Goal: Information Seeking & Learning: Learn about a topic

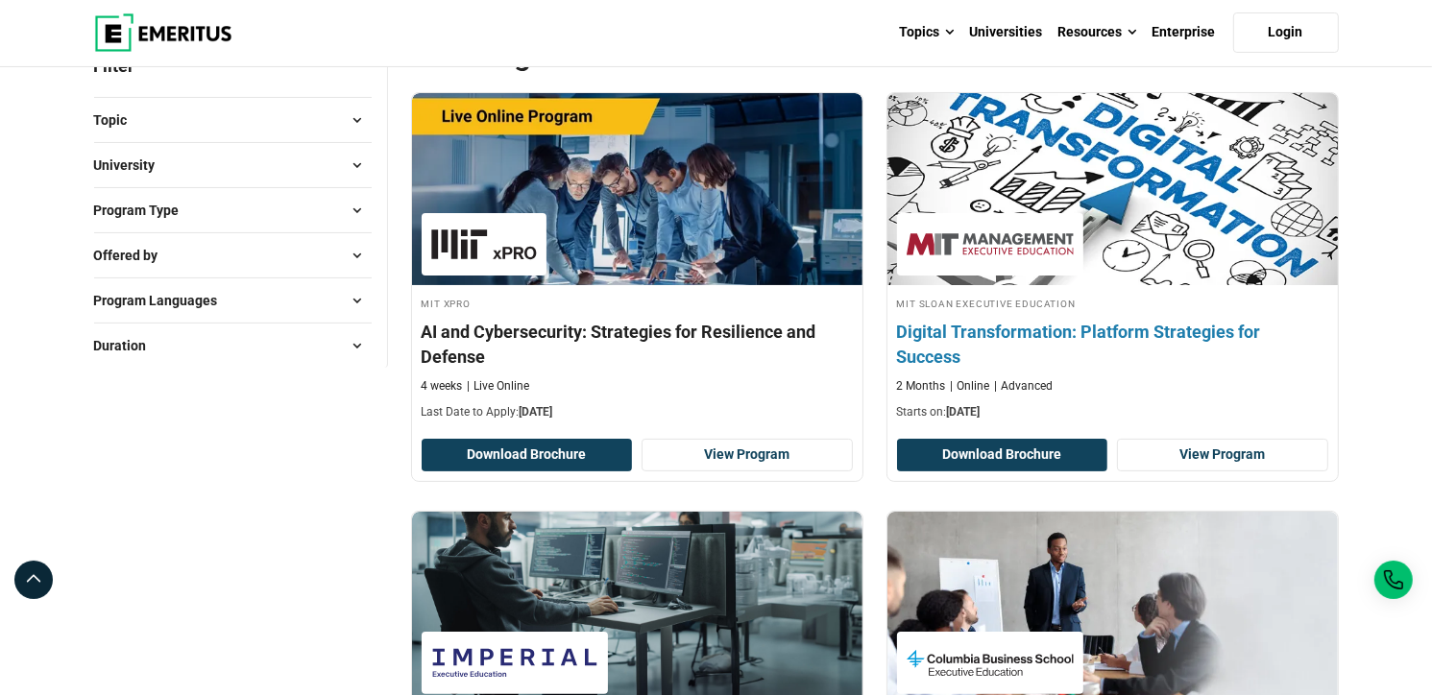
scroll to position [288, 0]
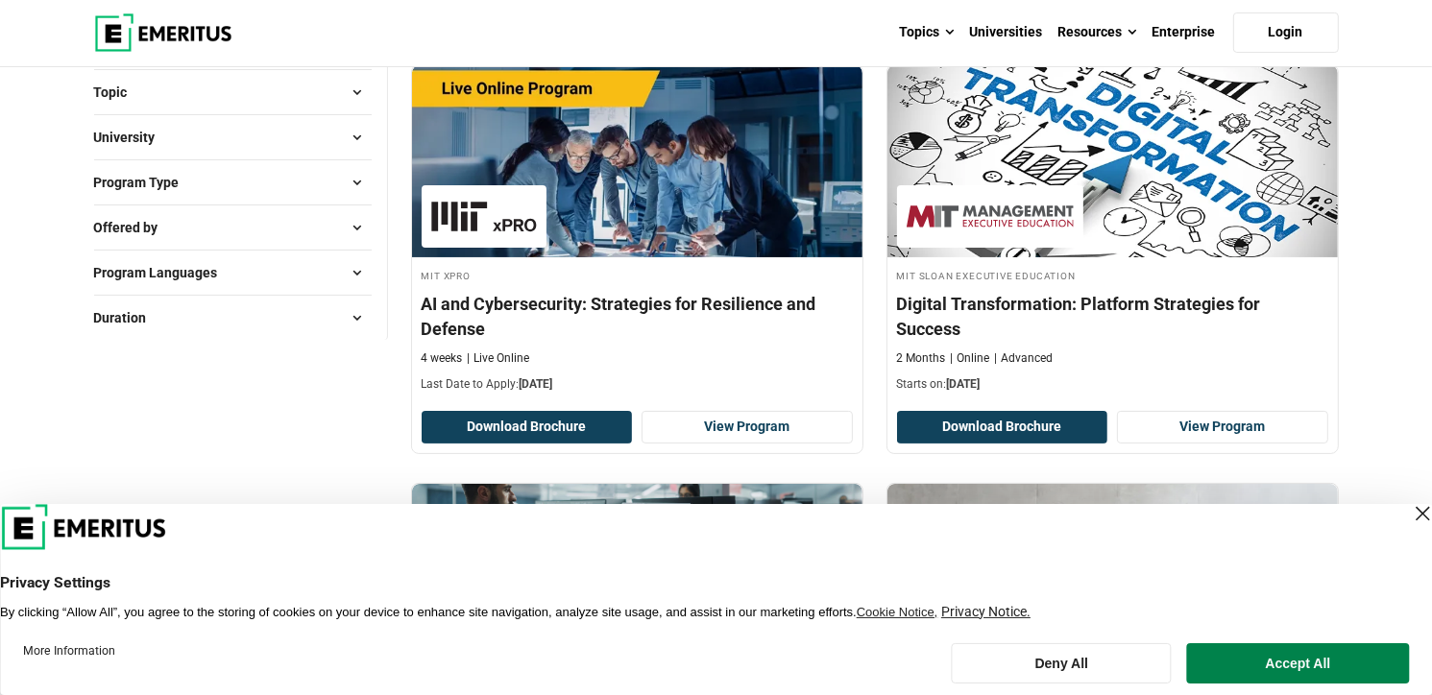
click at [1409, 512] on div "Close Layer" at bounding box center [1422, 513] width 27 height 27
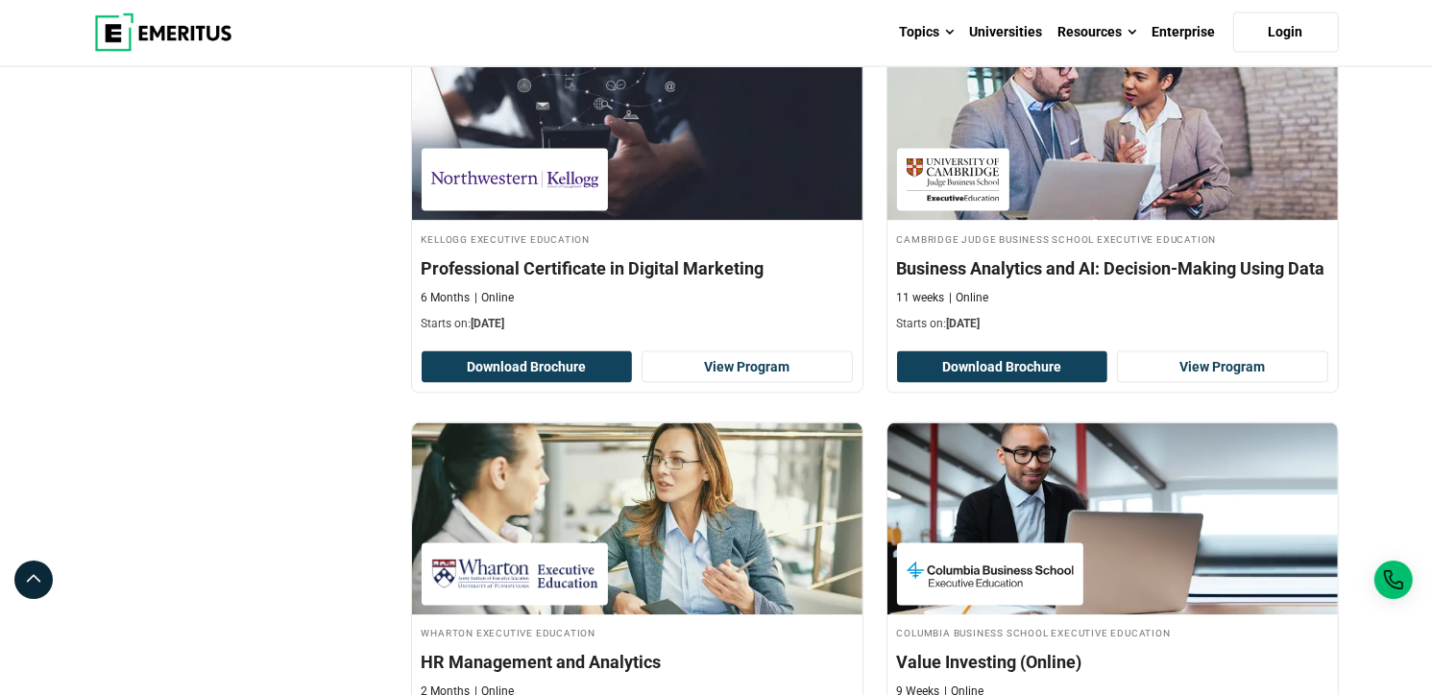
scroll to position [3169, 0]
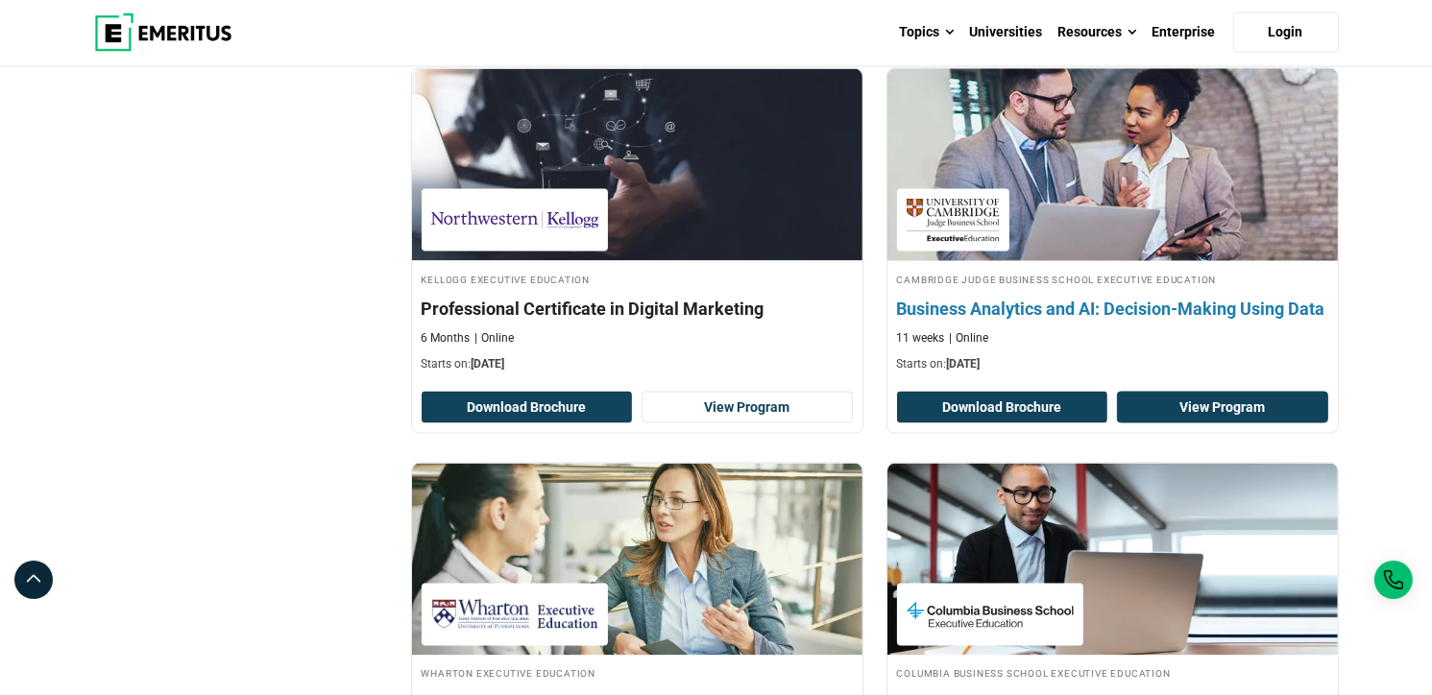
click at [1152, 404] on link "View Program" at bounding box center [1222, 408] width 211 height 33
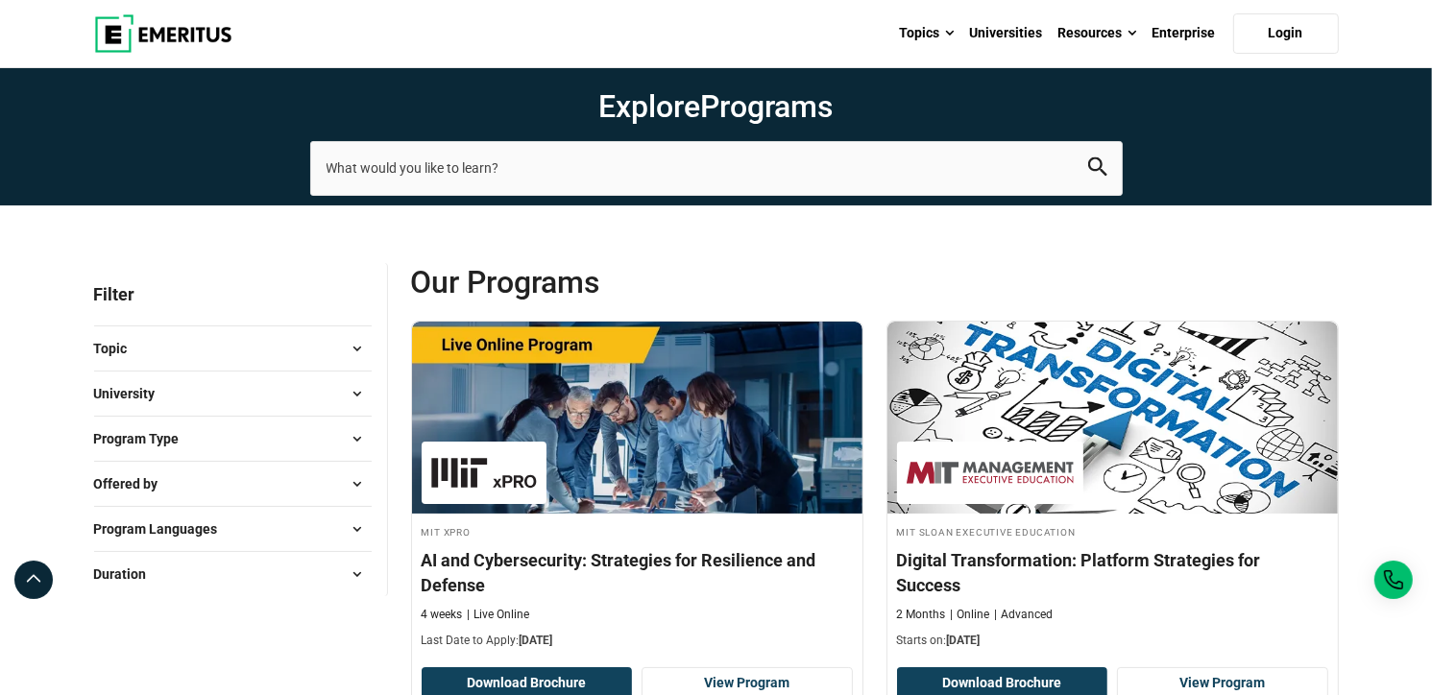
scroll to position [0, 0]
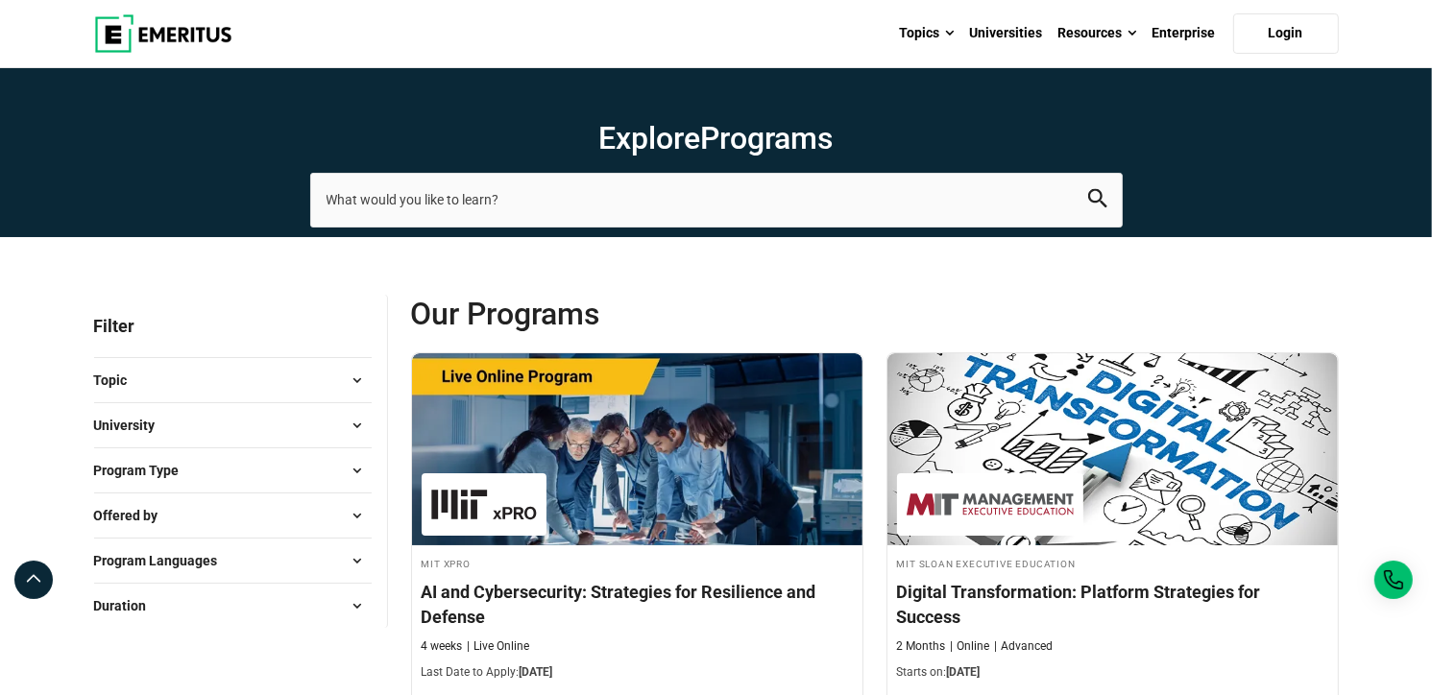
click at [360, 382] on span at bounding box center [357, 380] width 29 height 29
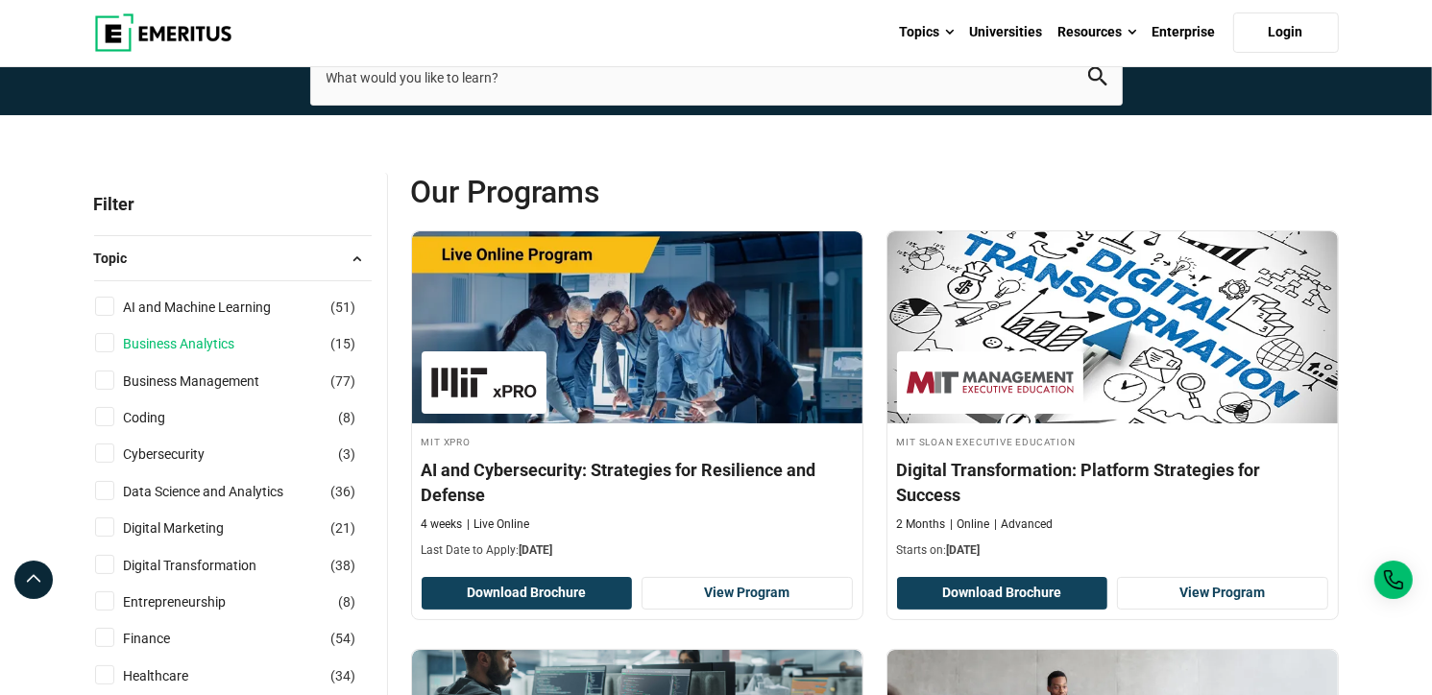
scroll to position [288, 0]
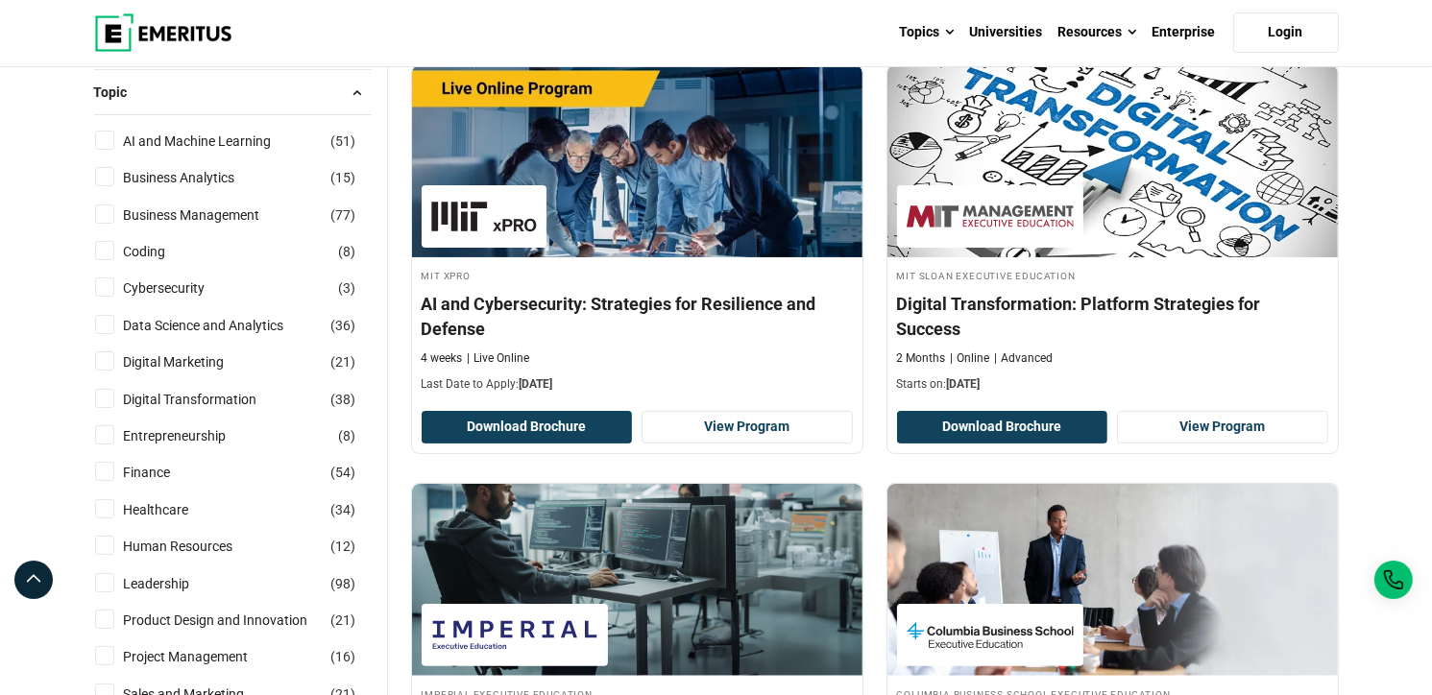
click at [98, 179] on input "Business Analytics ( 15 )" at bounding box center [104, 176] width 19 height 19
checkbox input "true"
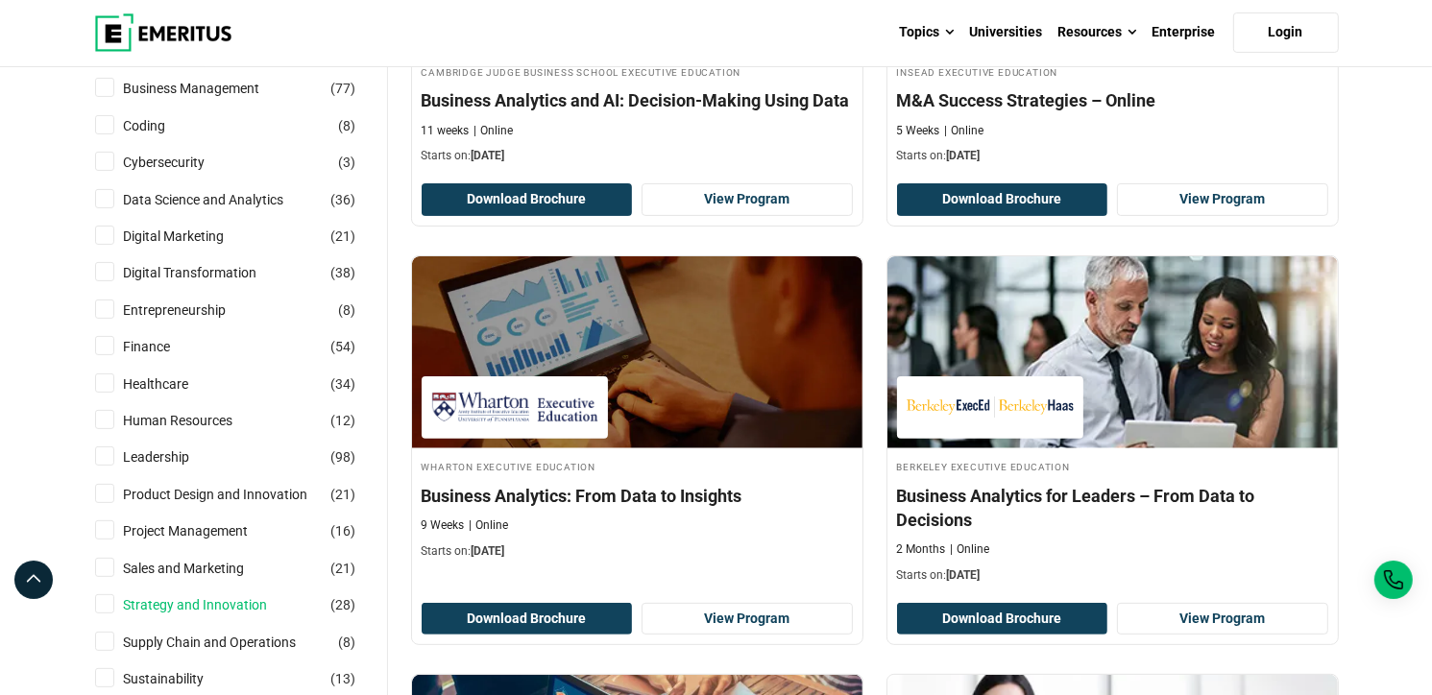
scroll to position [480, 0]
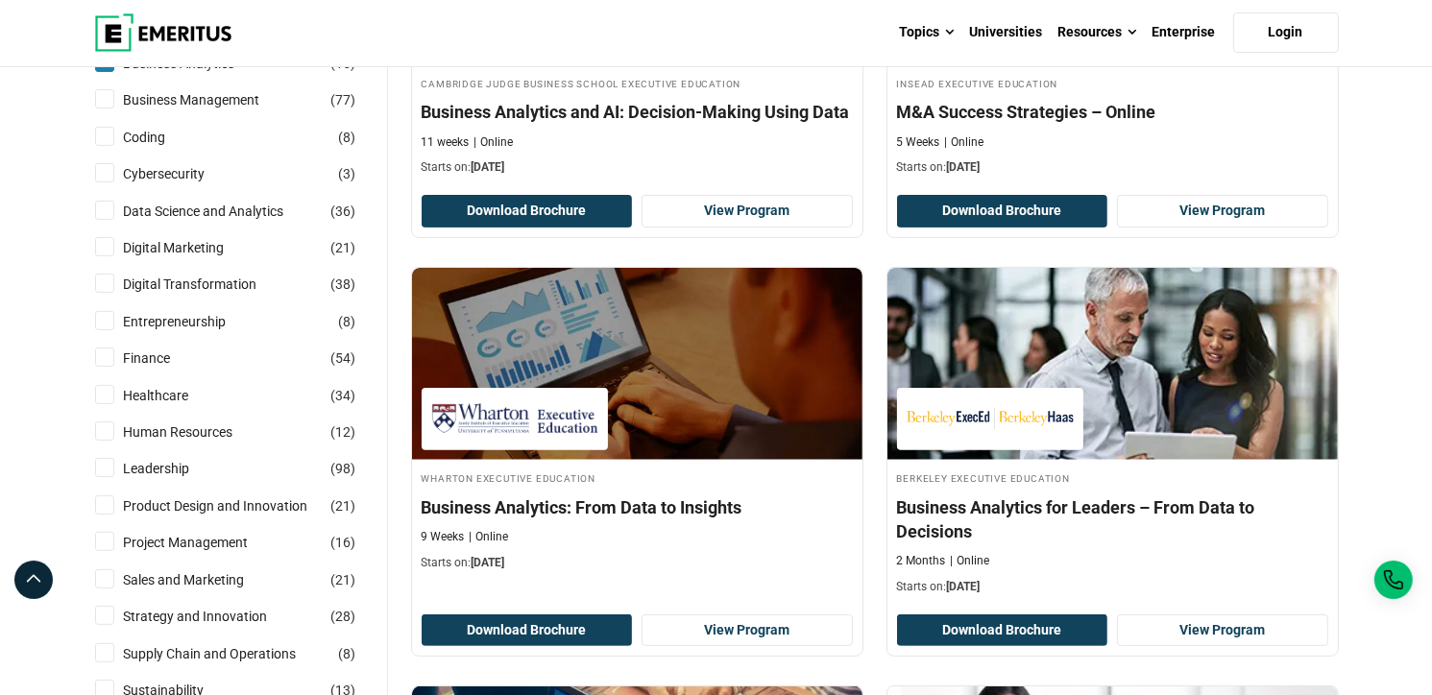
click at [104, 281] on input "Digital Transformation ( 38 )" at bounding box center [104, 283] width 19 height 19
checkbox input "true"
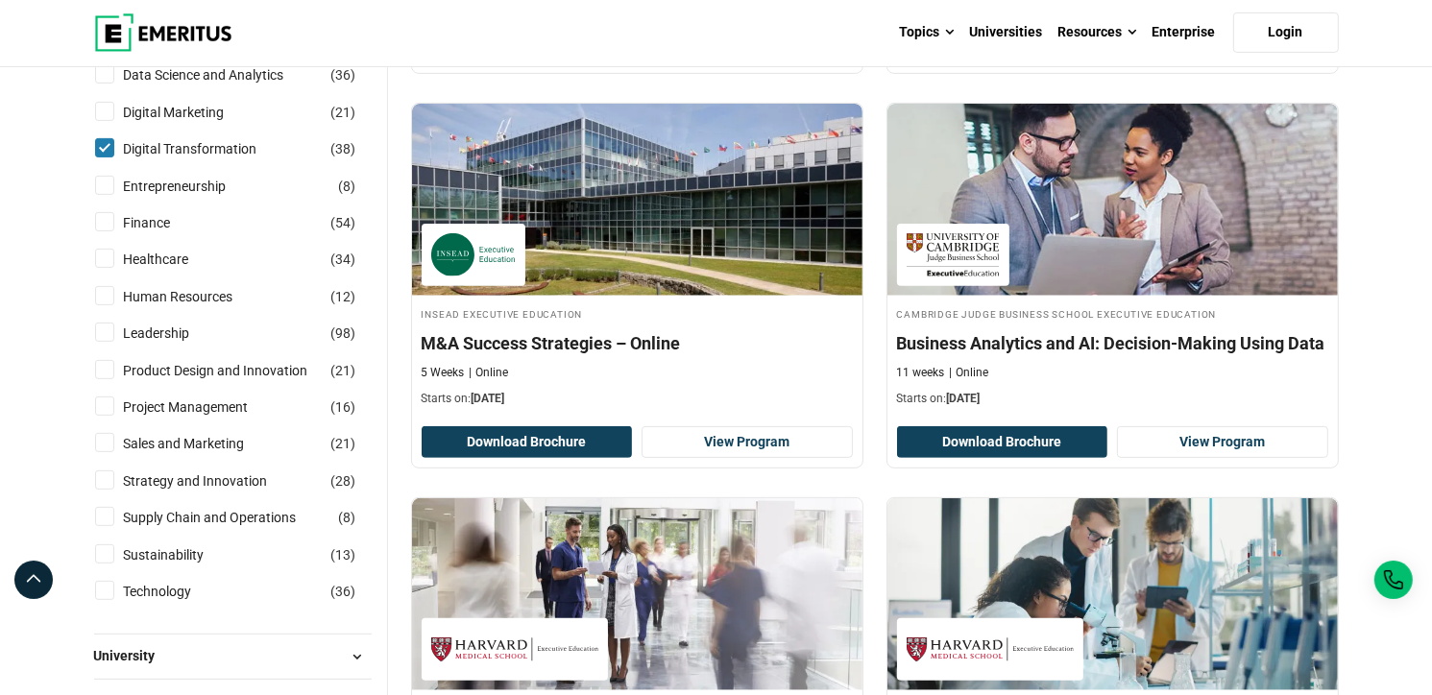
scroll to position [672, 0]
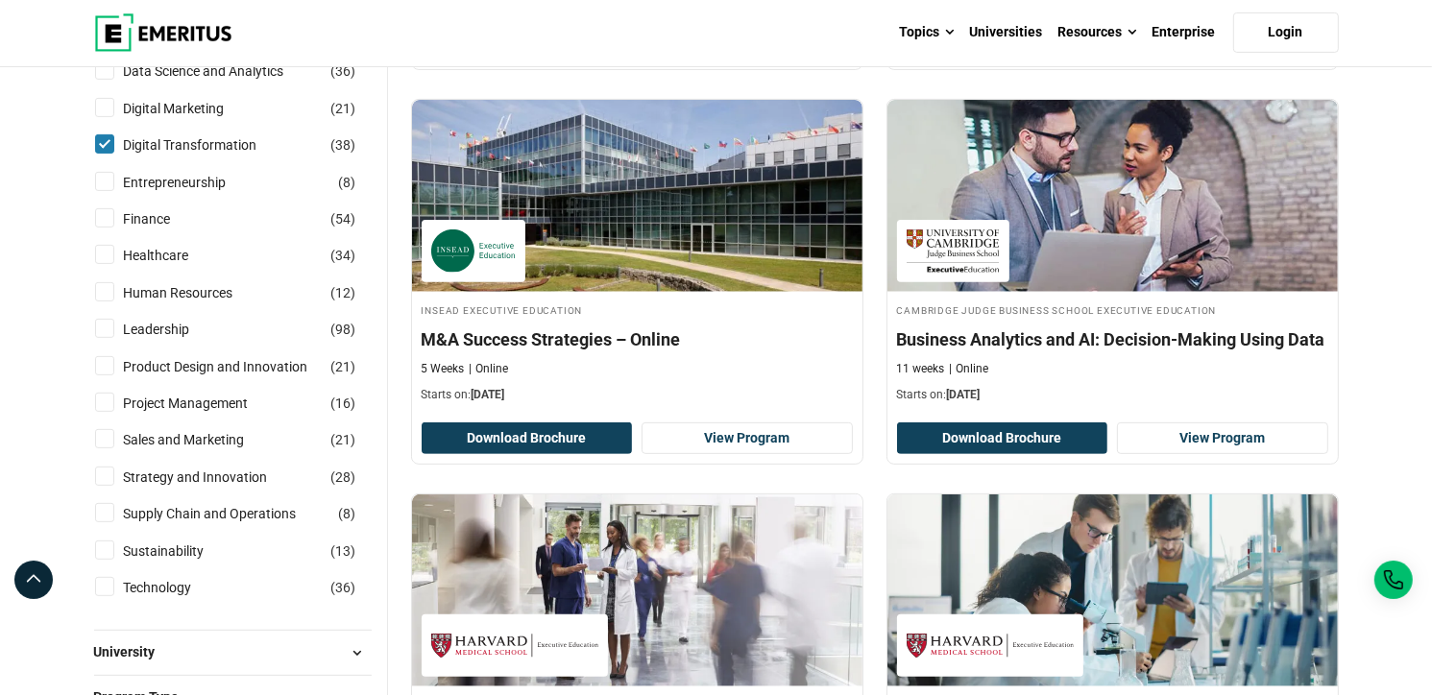
click at [100, 472] on input "Strategy and Innovation ( 28 )" at bounding box center [104, 476] width 19 height 19
checkbox input "true"
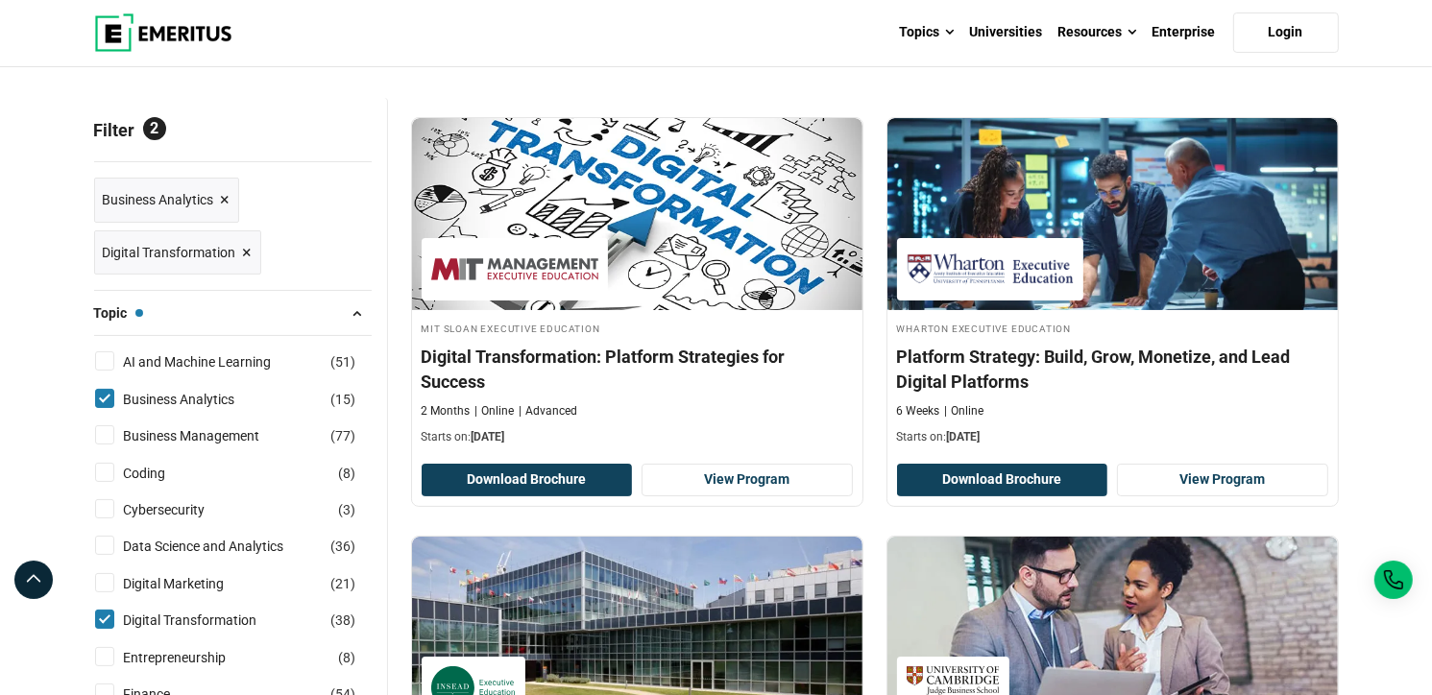
scroll to position [192, 0]
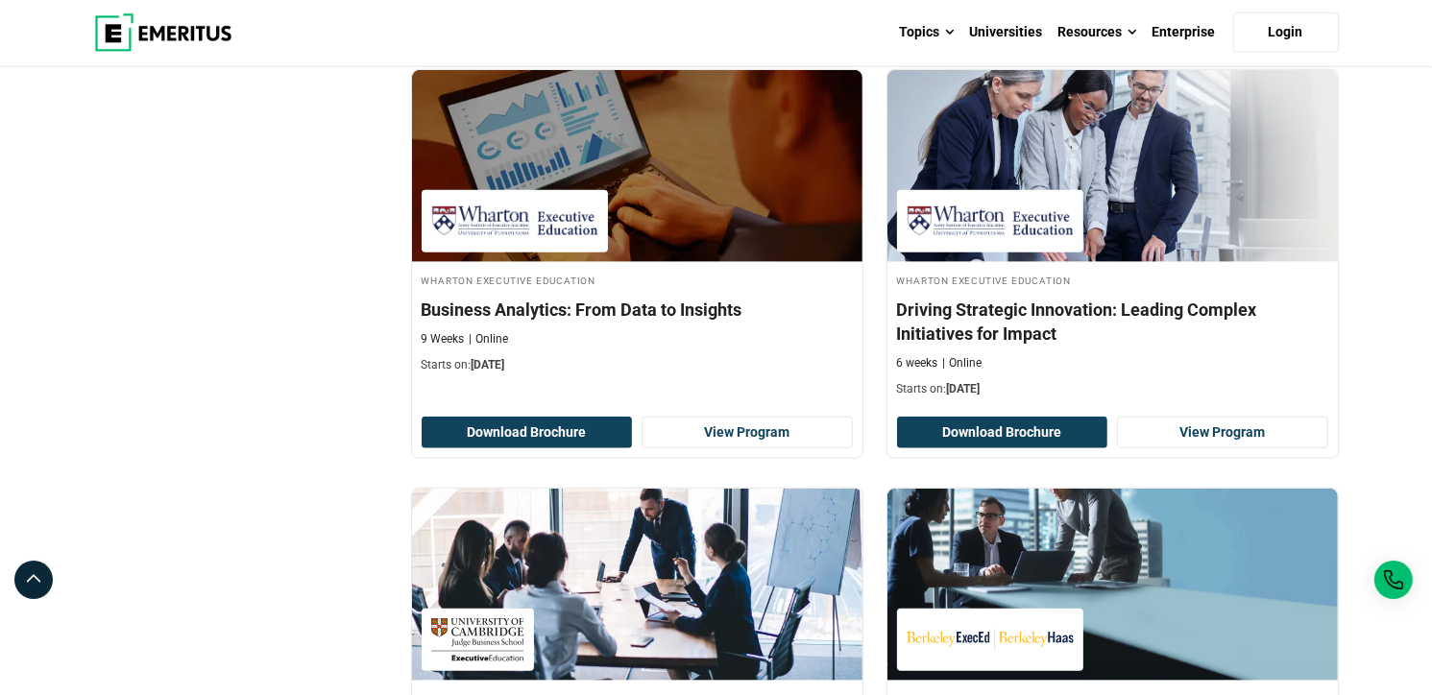
scroll to position [1921, 0]
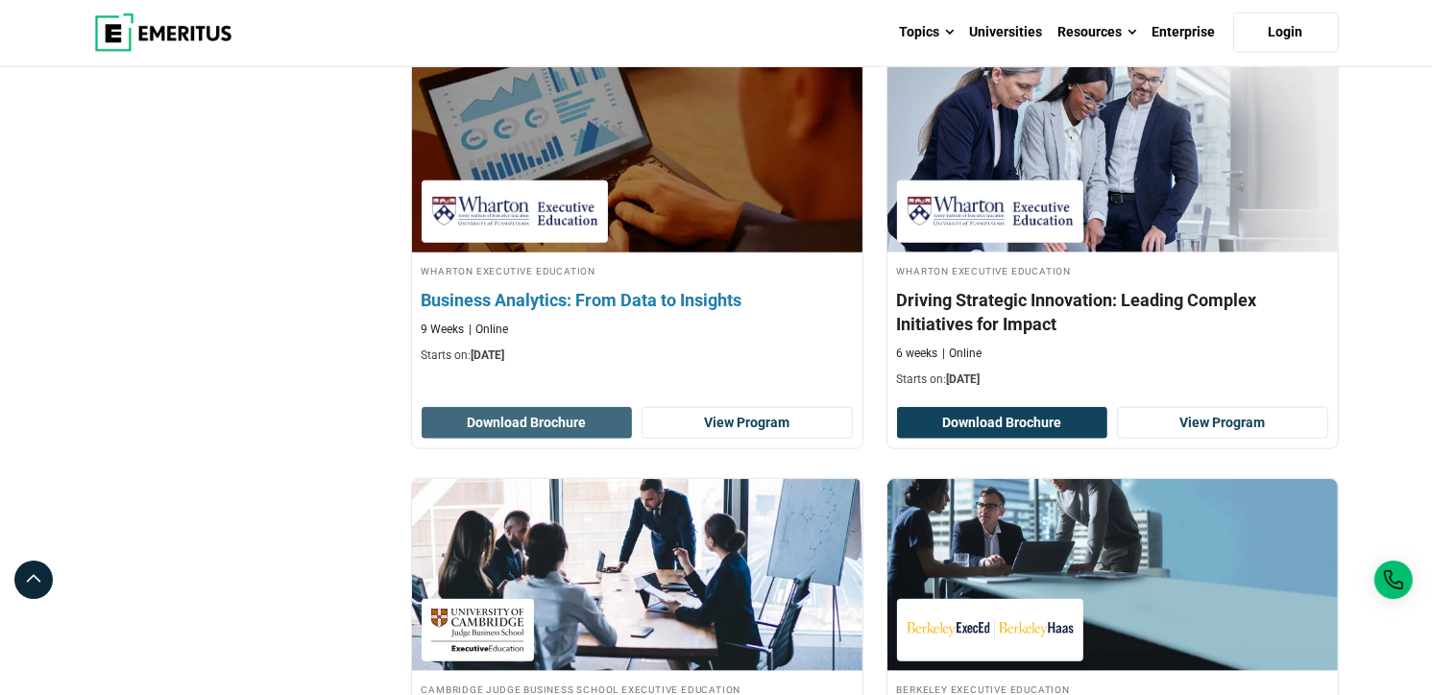
click at [603, 413] on button "Download Brochure" at bounding box center [527, 423] width 211 height 33
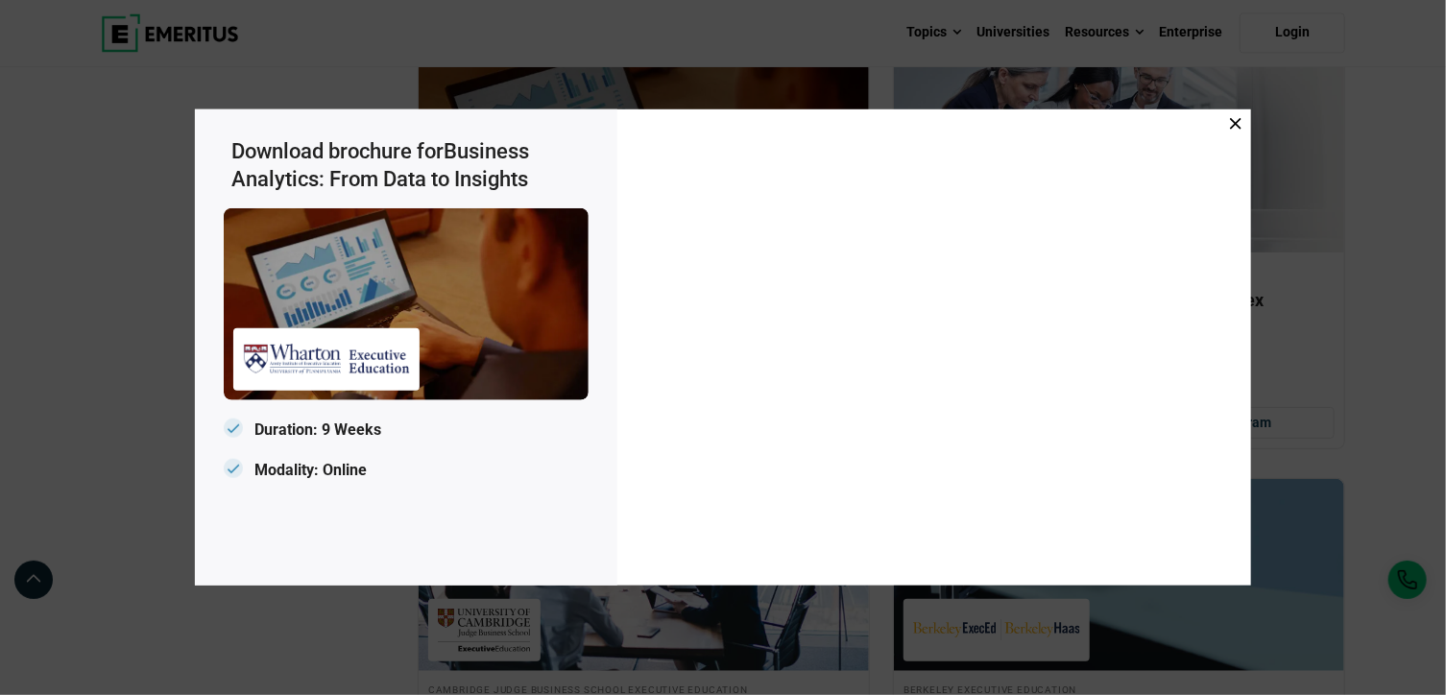
click at [1231, 122] on icon at bounding box center [1236, 124] width 12 height 12
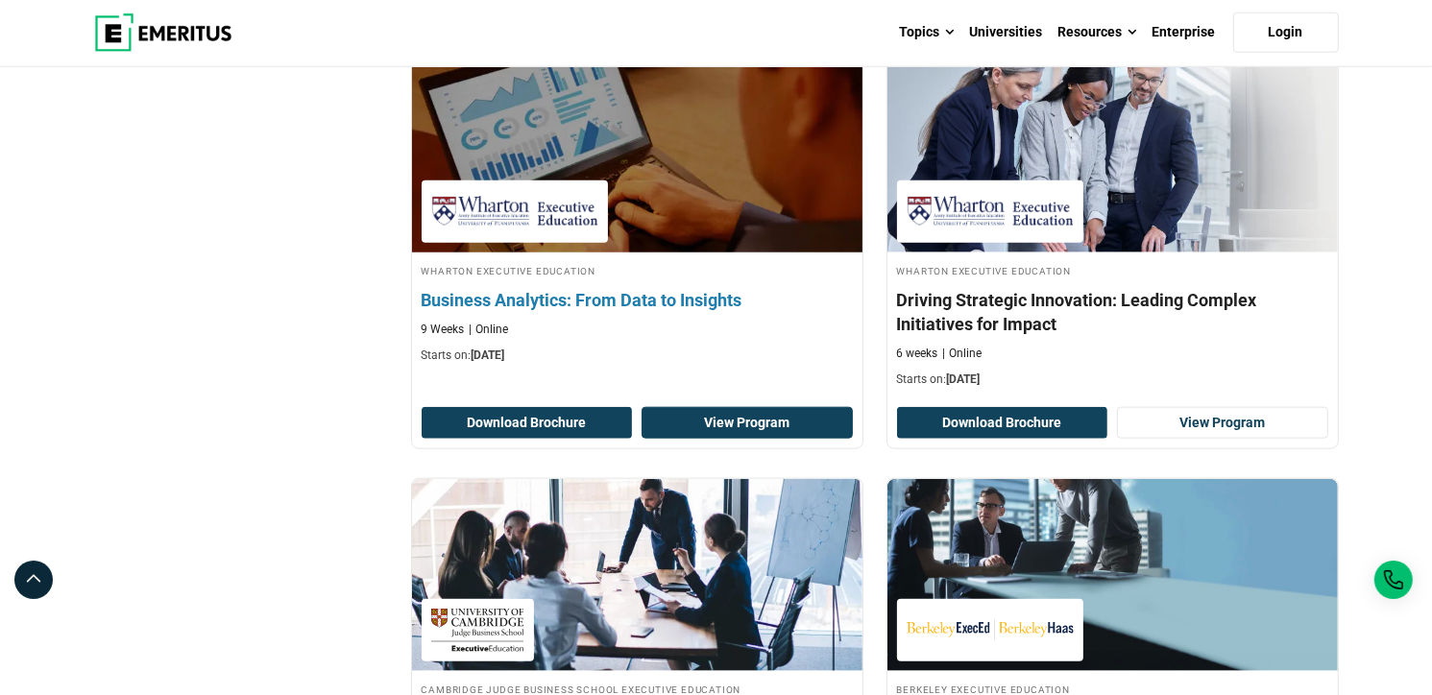
click at [715, 421] on link "View Program" at bounding box center [747, 423] width 211 height 33
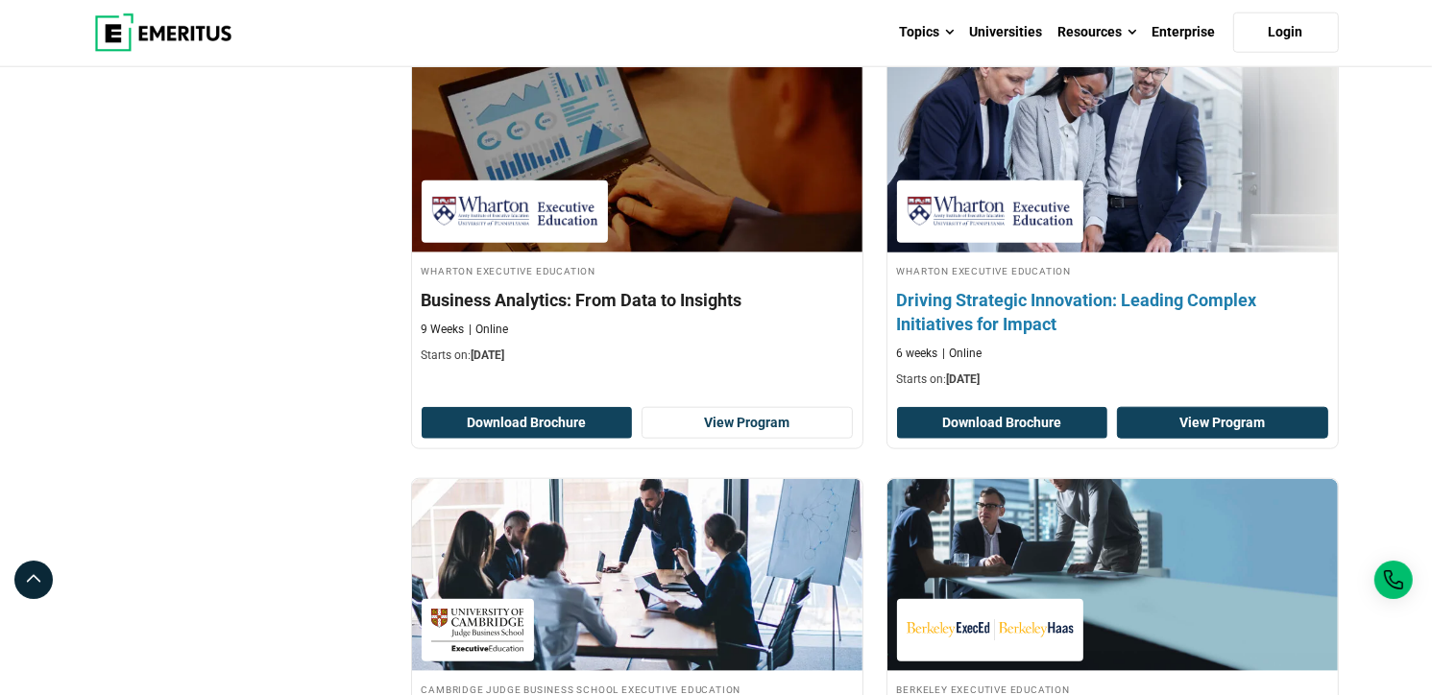
click at [1198, 431] on link "View Program" at bounding box center [1222, 423] width 211 height 33
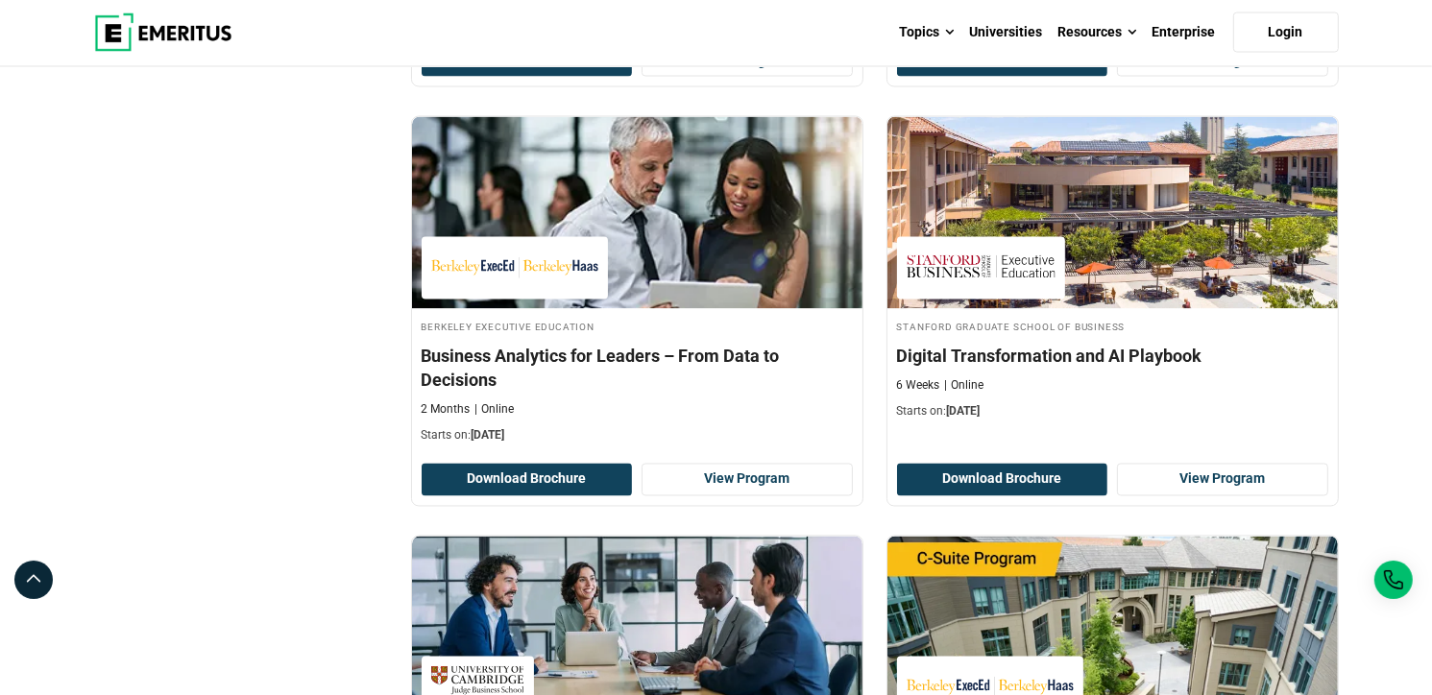
scroll to position [3553, 0]
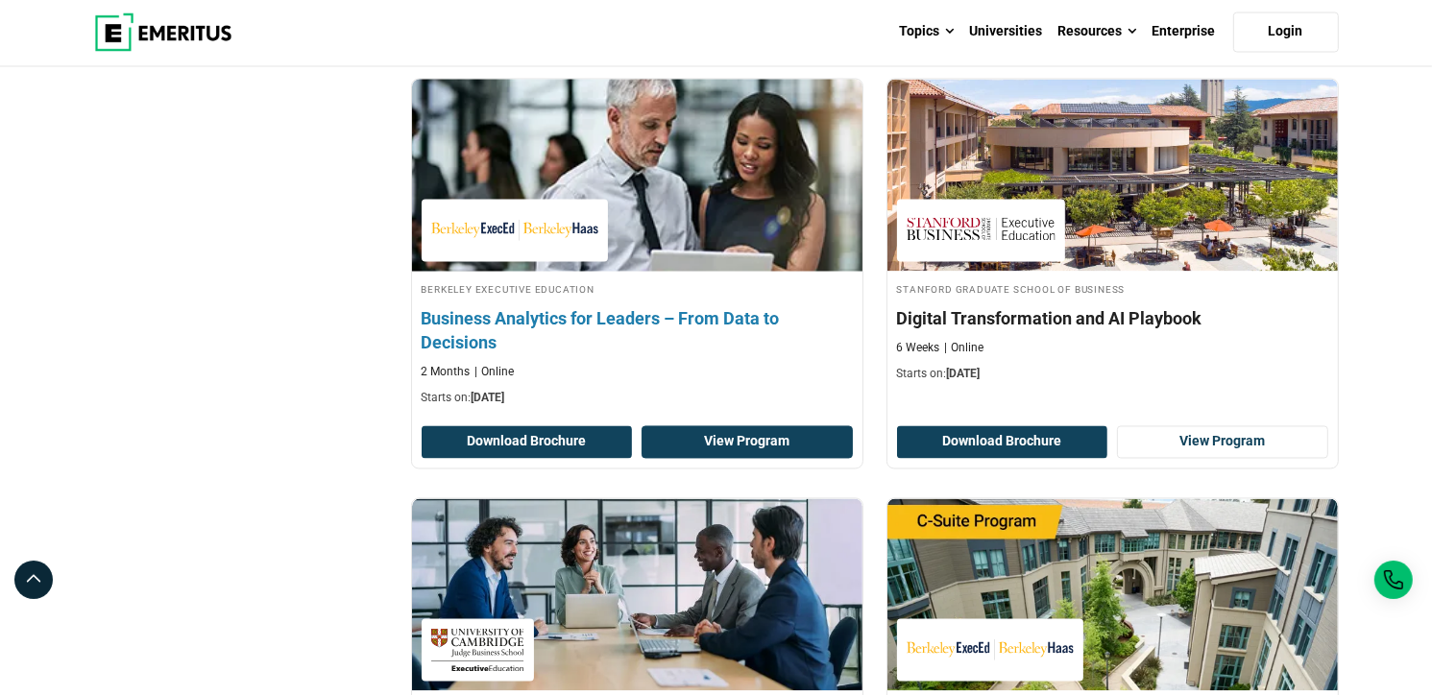
click at [754, 429] on link "View Program" at bounding box center [747, 442] width 211 height 33
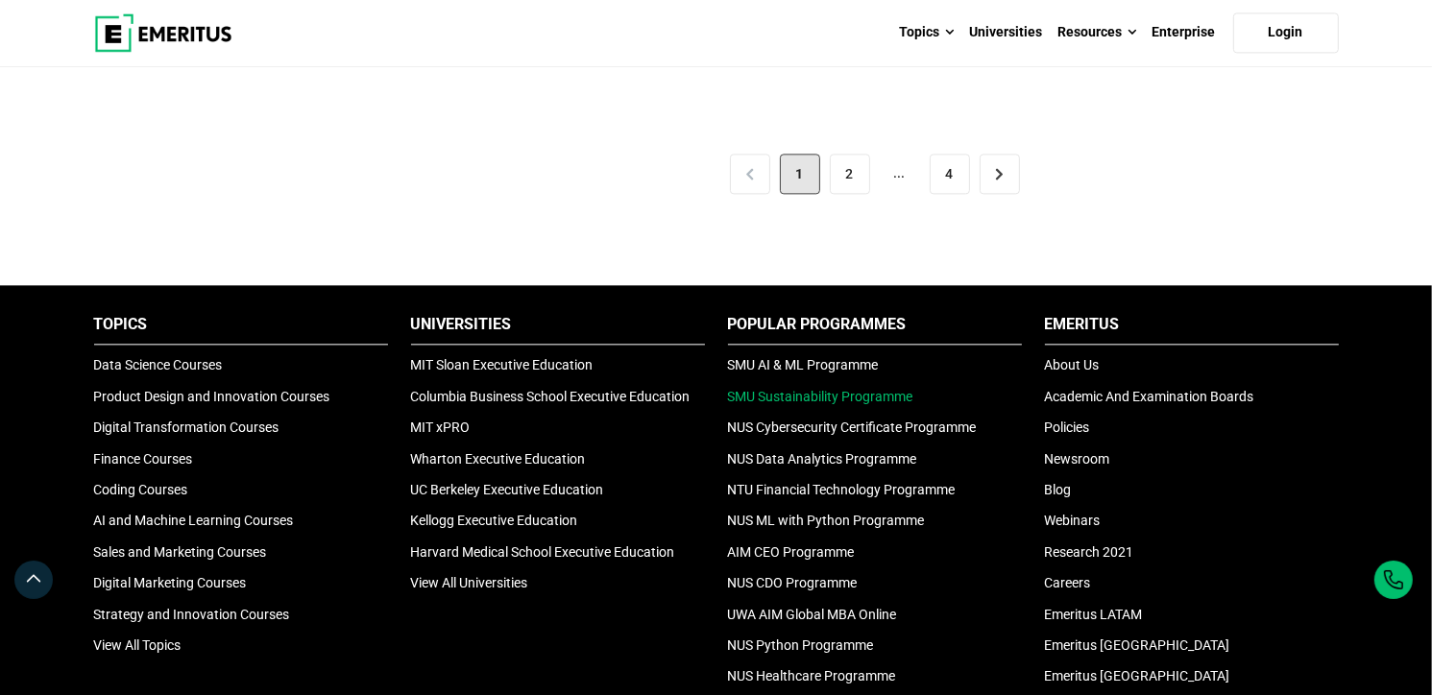
scroll to position [4130, 0]
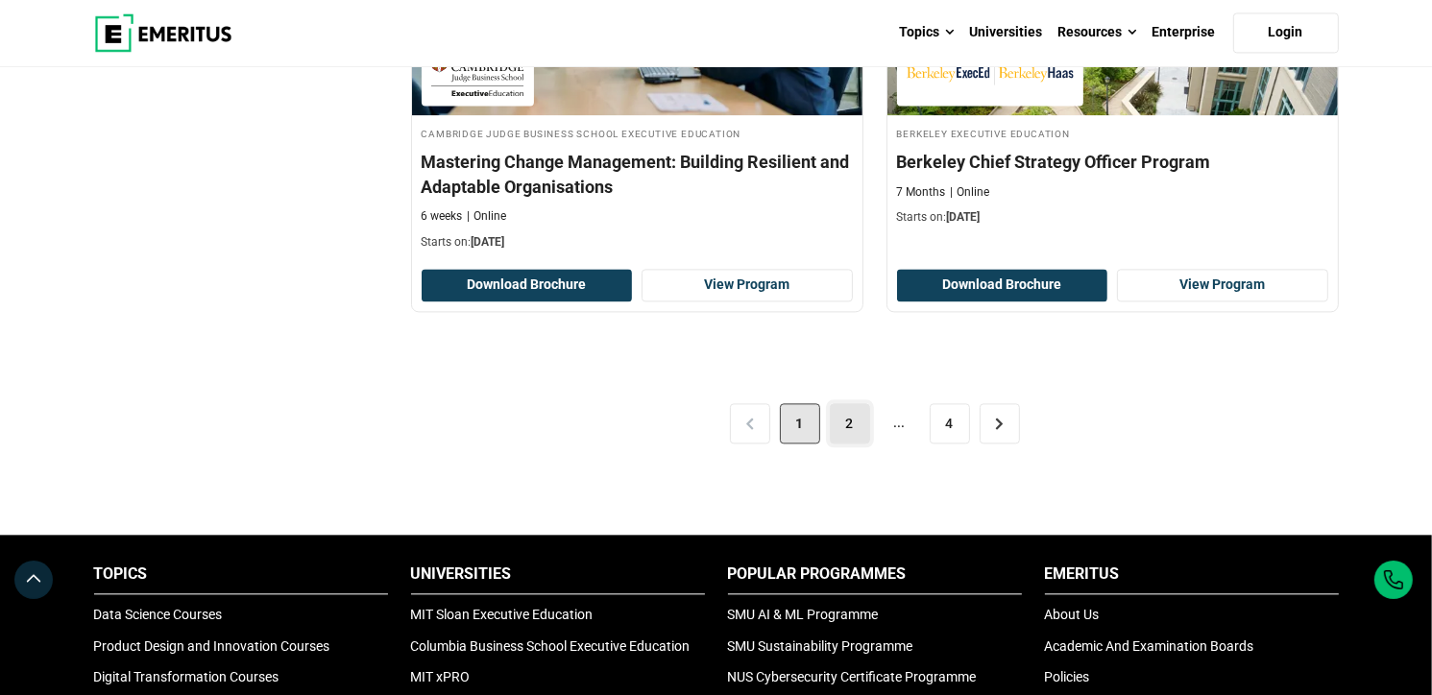
click at [842, 405] on link "2" at bounding box center [850, 423] width 40 height 40
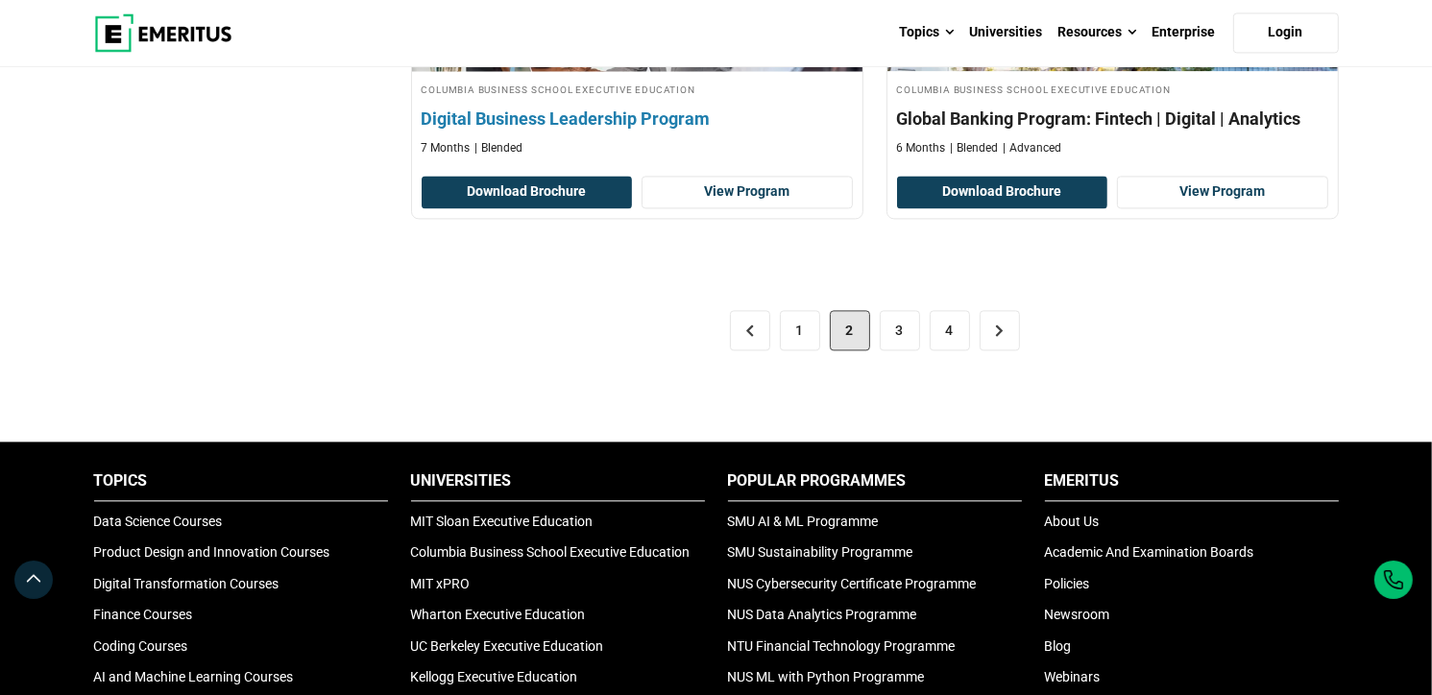
scroll to position [4322, 0]
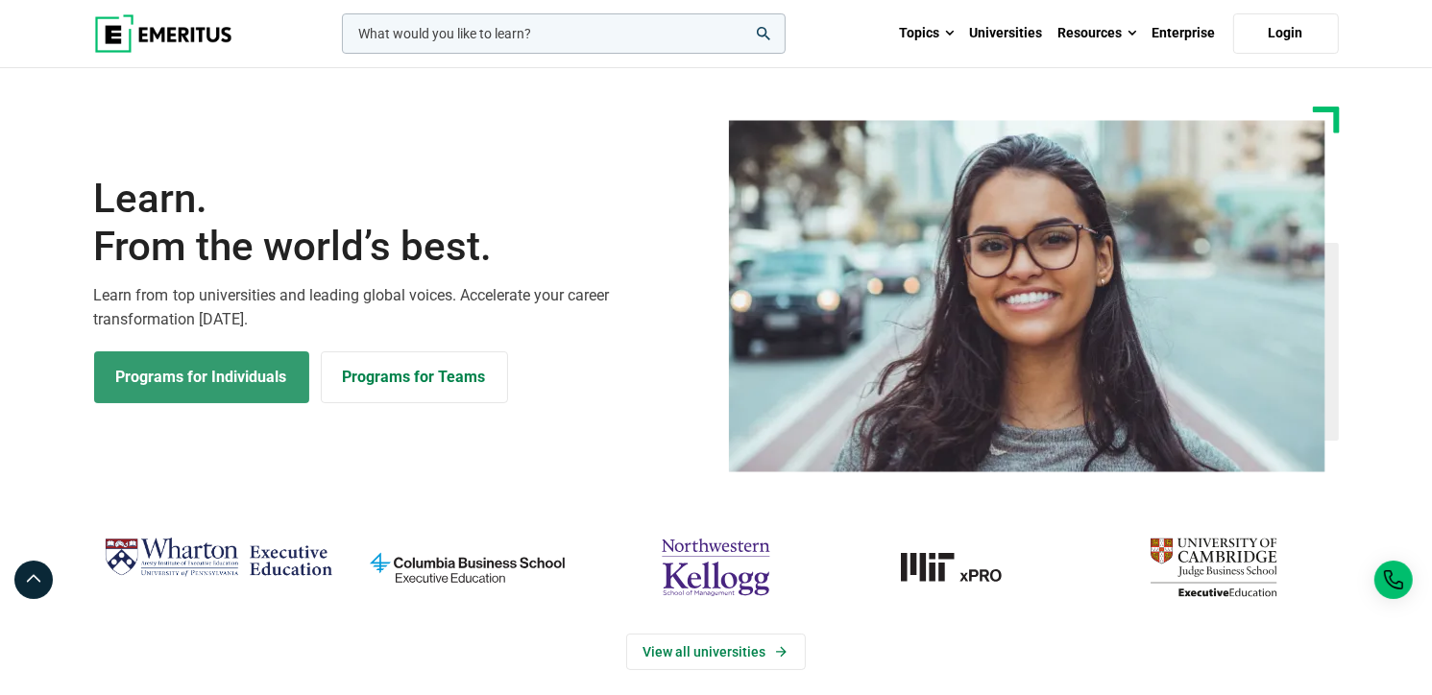
click at [229, 376] on link "Programs for Individuals" at bounding box center [201, 378] width 215 height 52
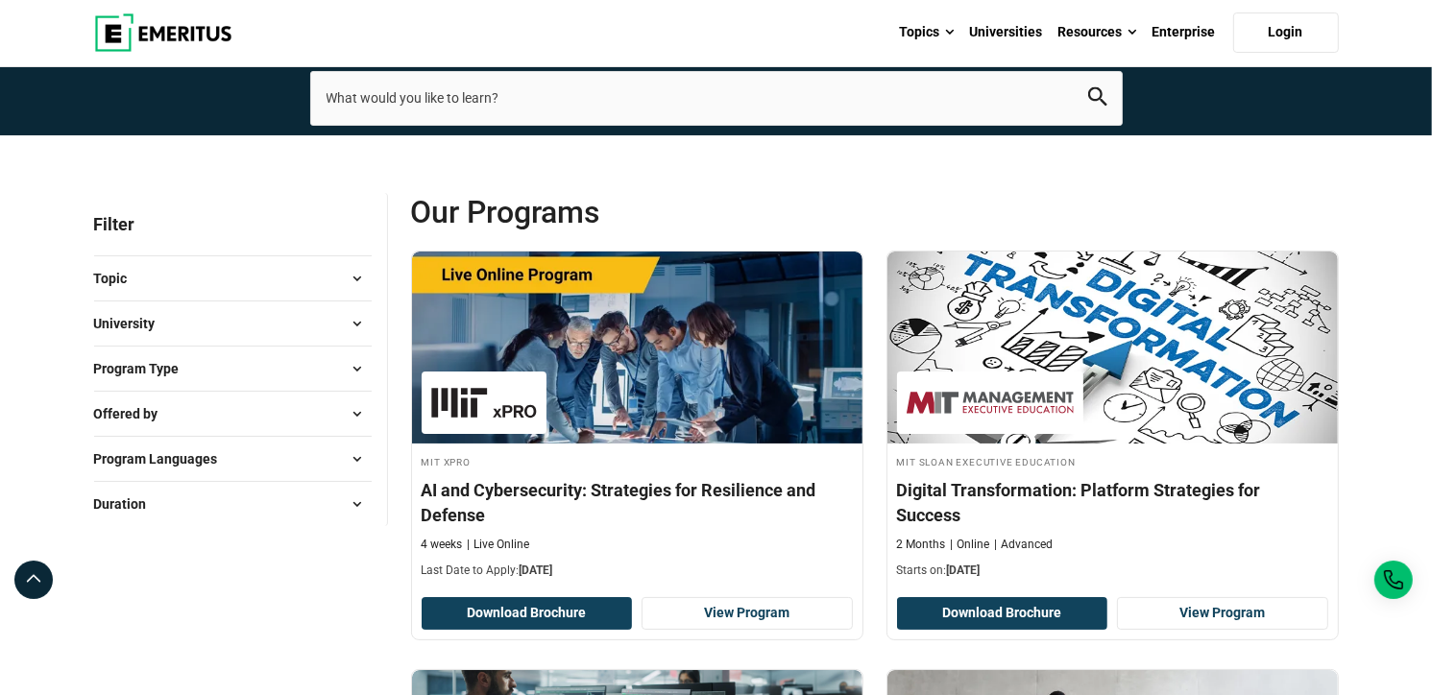
scroll to position [192, 0]
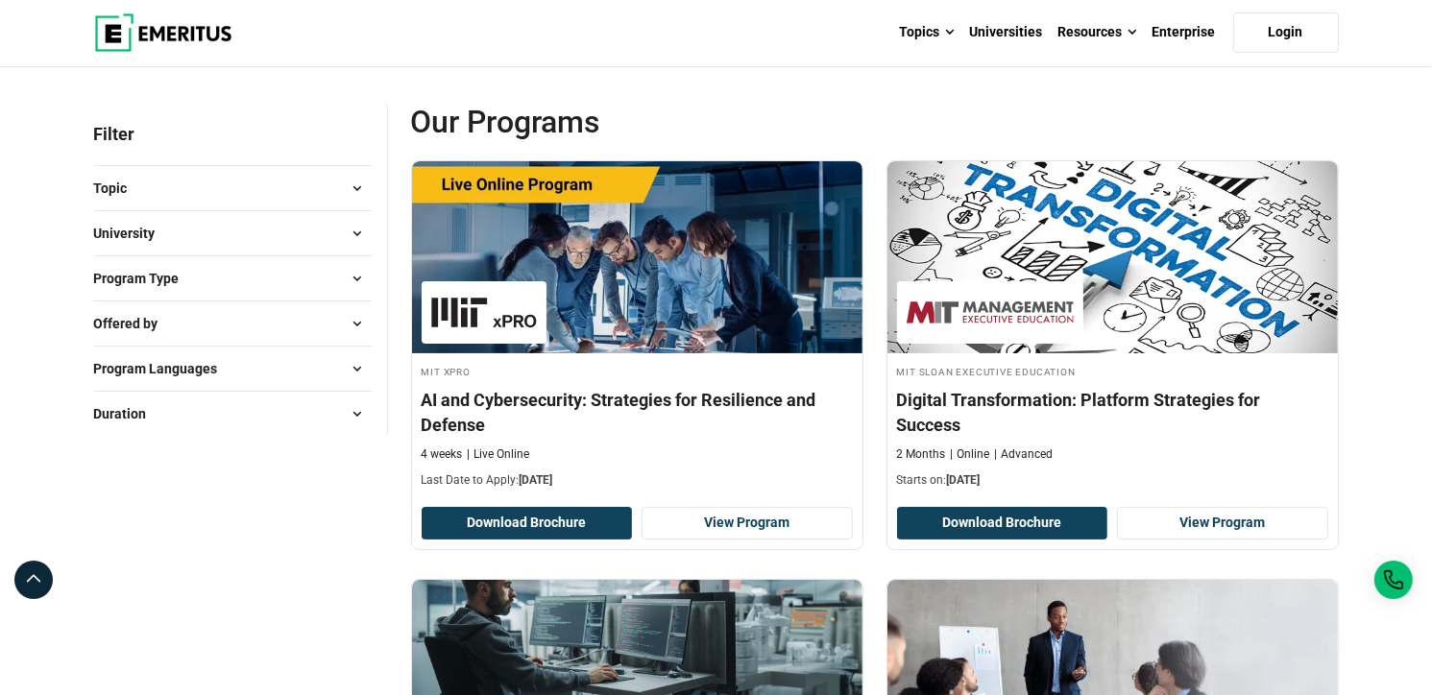
click at [357, 285] on span at bounding box center [357, 278] width 29 height 29
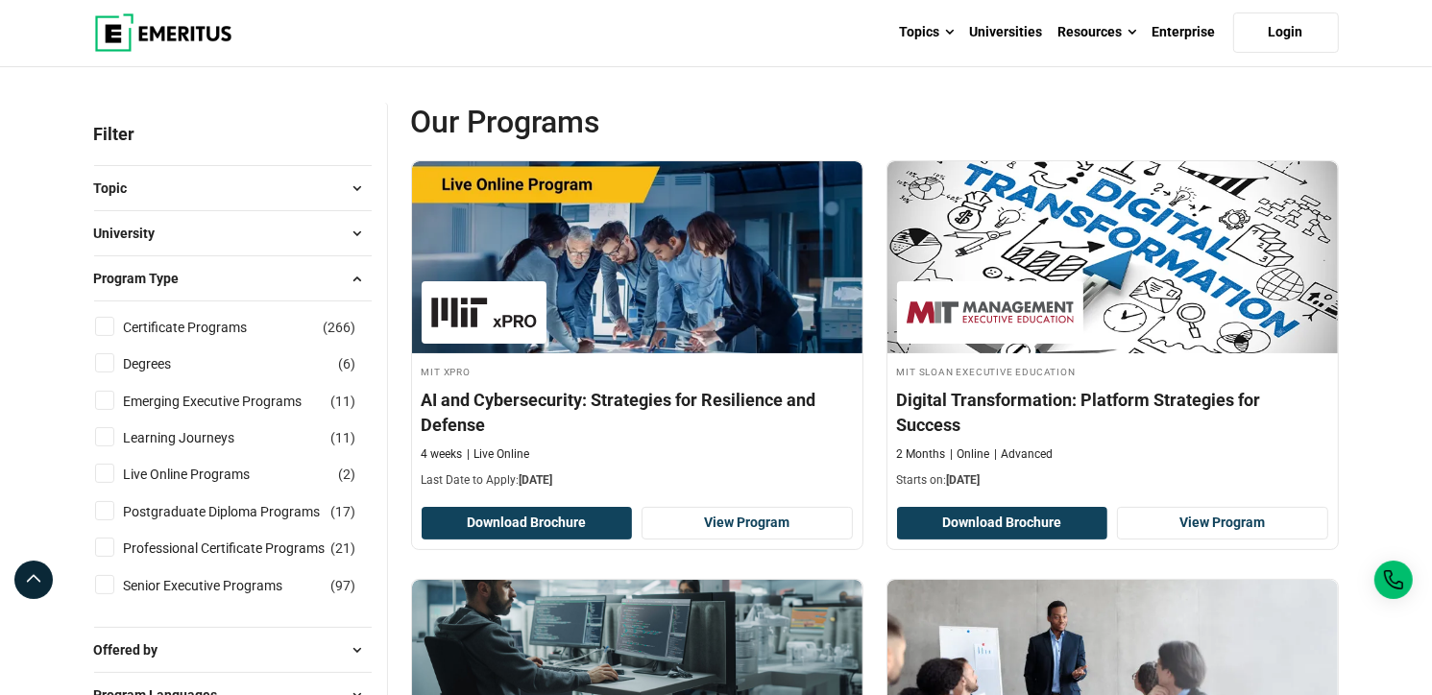
click at [105, 358] on input "Degrees ( 6 )" at bounding box center [104, 362] width 19 height 19
checkbox input "true"
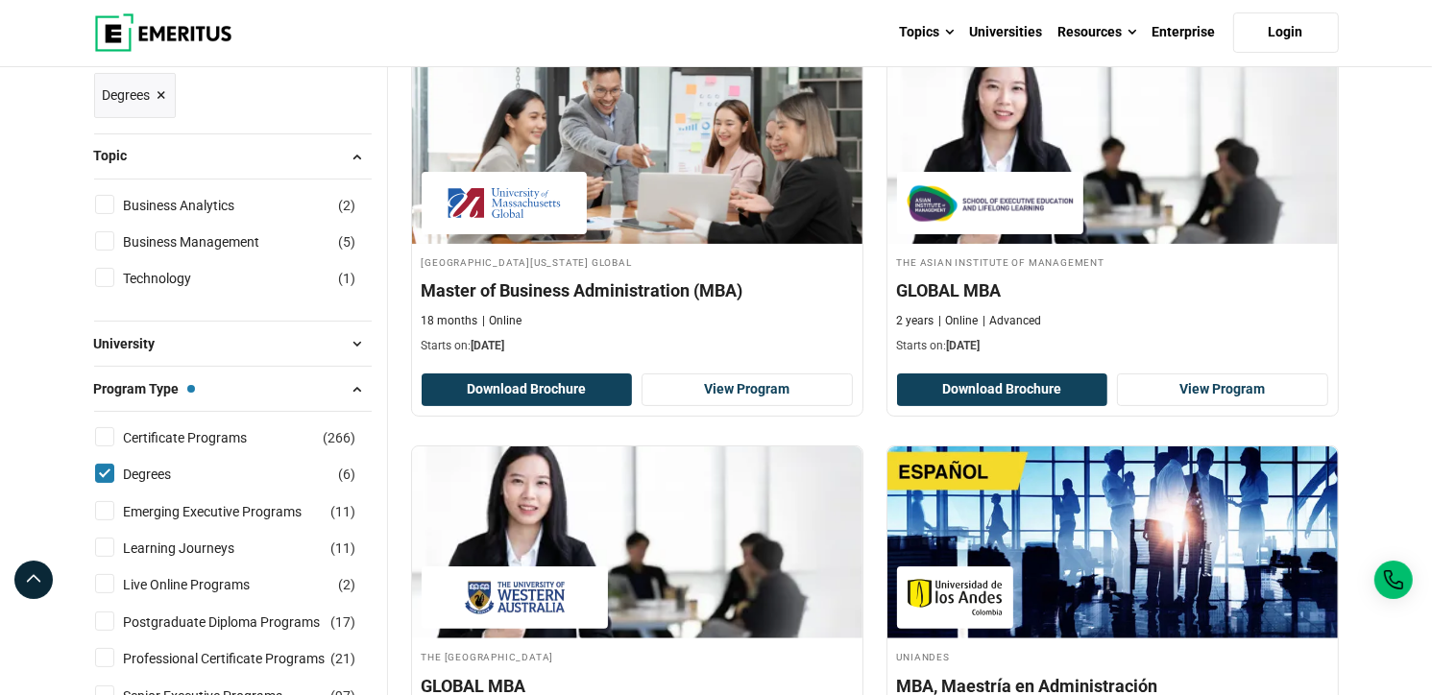
scroll to position [384, 0]
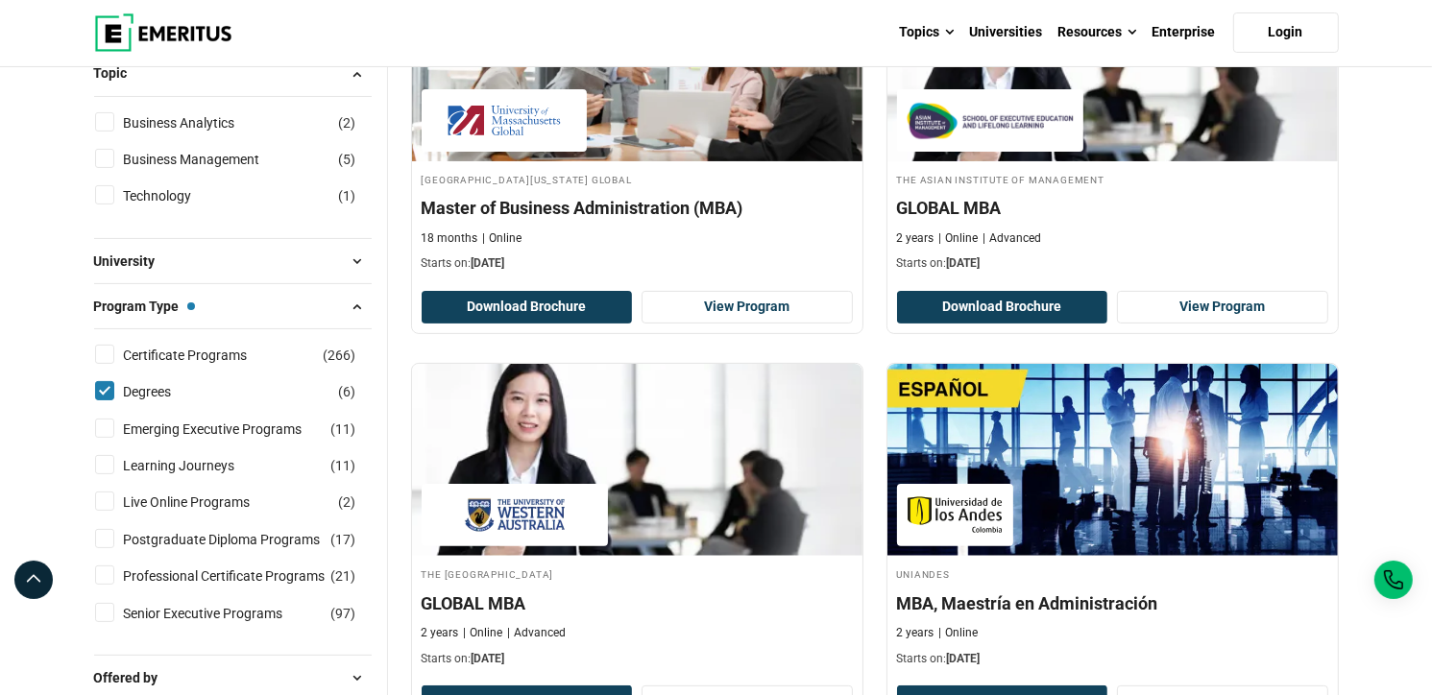
click at [106, 394] on input "Degrees ( 6 )" at bounding box center [104, 390] width 19 height 19
checkbox input "false"
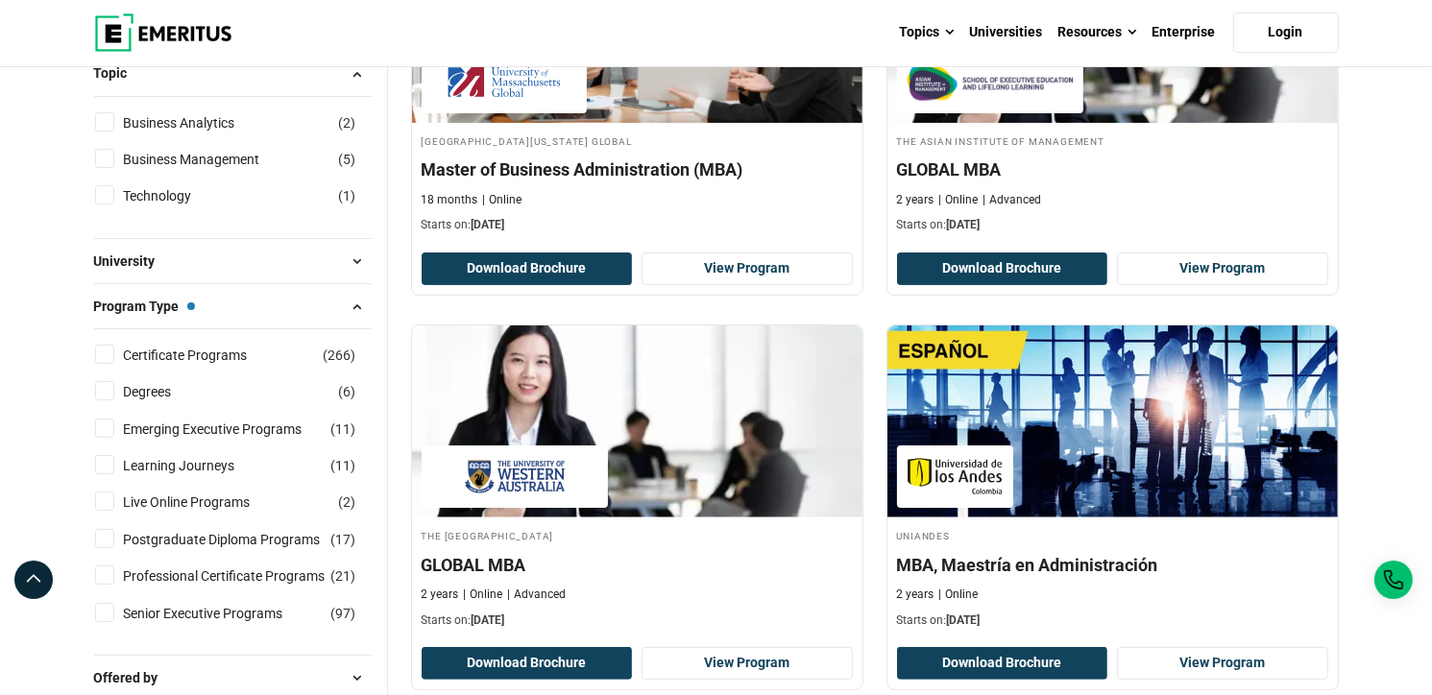
click at [108, 349] on input "Certificate Programs ( 266 )" at bounding box center [104, 354] width 19 height 19
checkbox input "true"
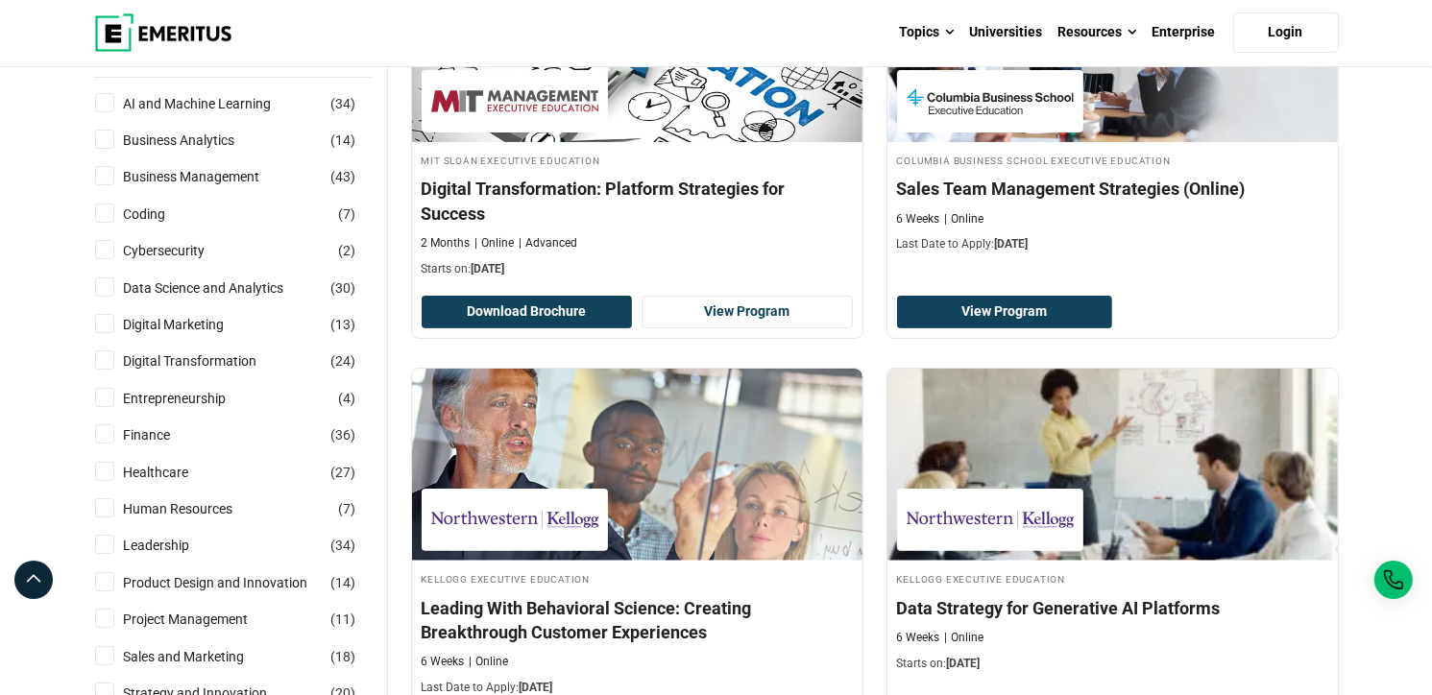
scroll to position [576, 0]
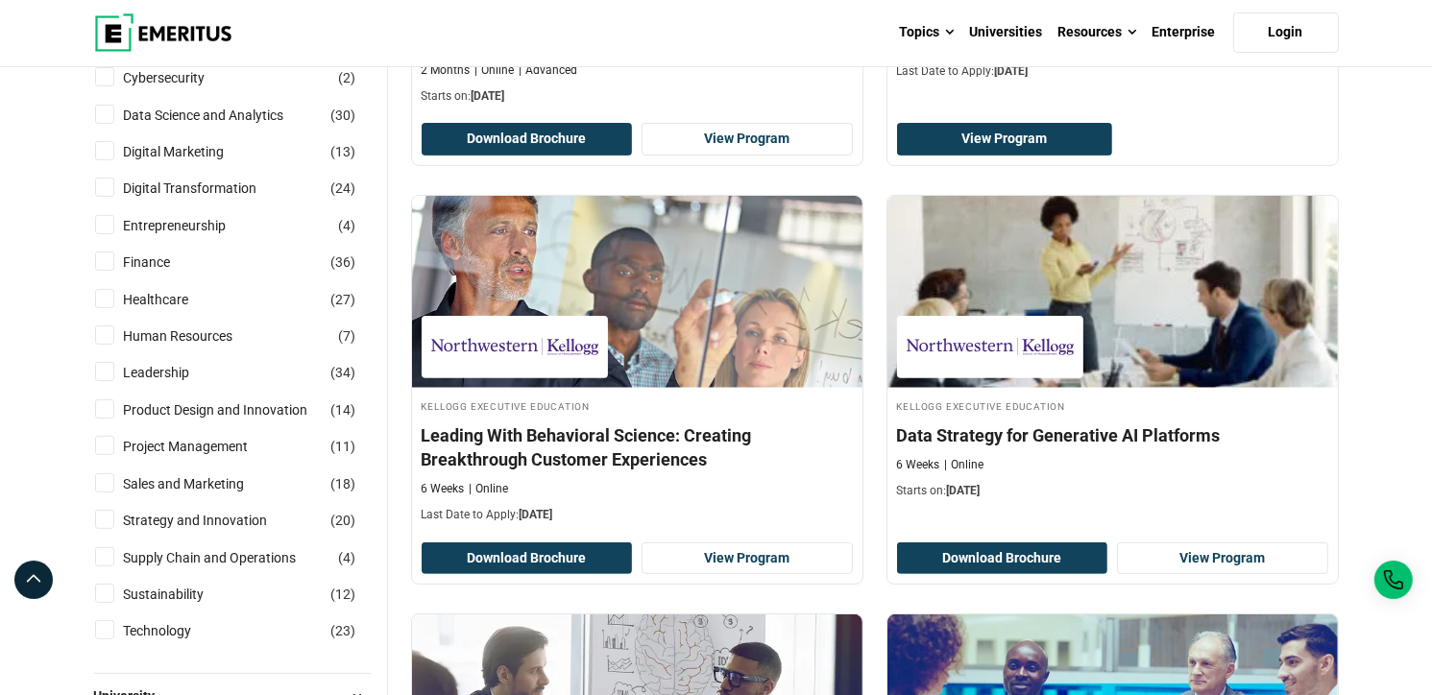
click at [102, 518] on input "Strategy and Innovation ( 20 )" at bounding box center [104, 519] width 19 height 19
checkbox input "true"
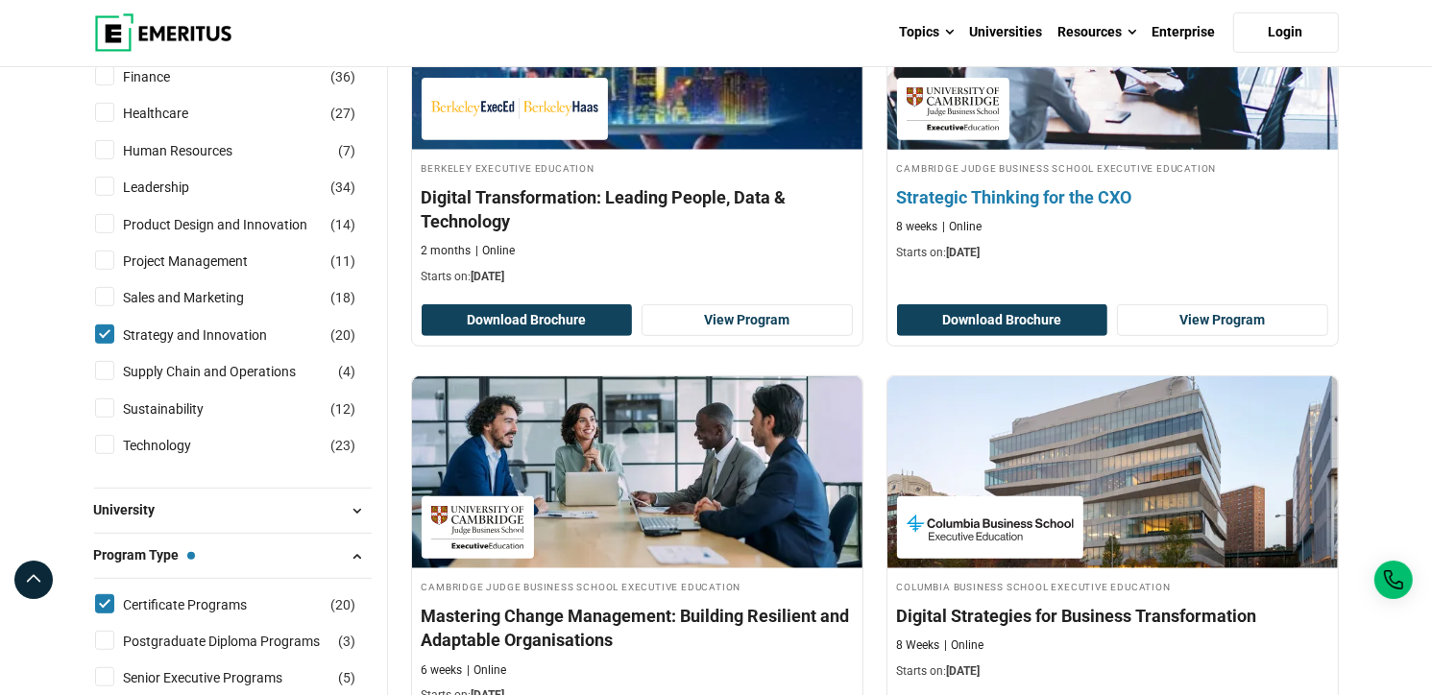
scroll to position [864, 0]
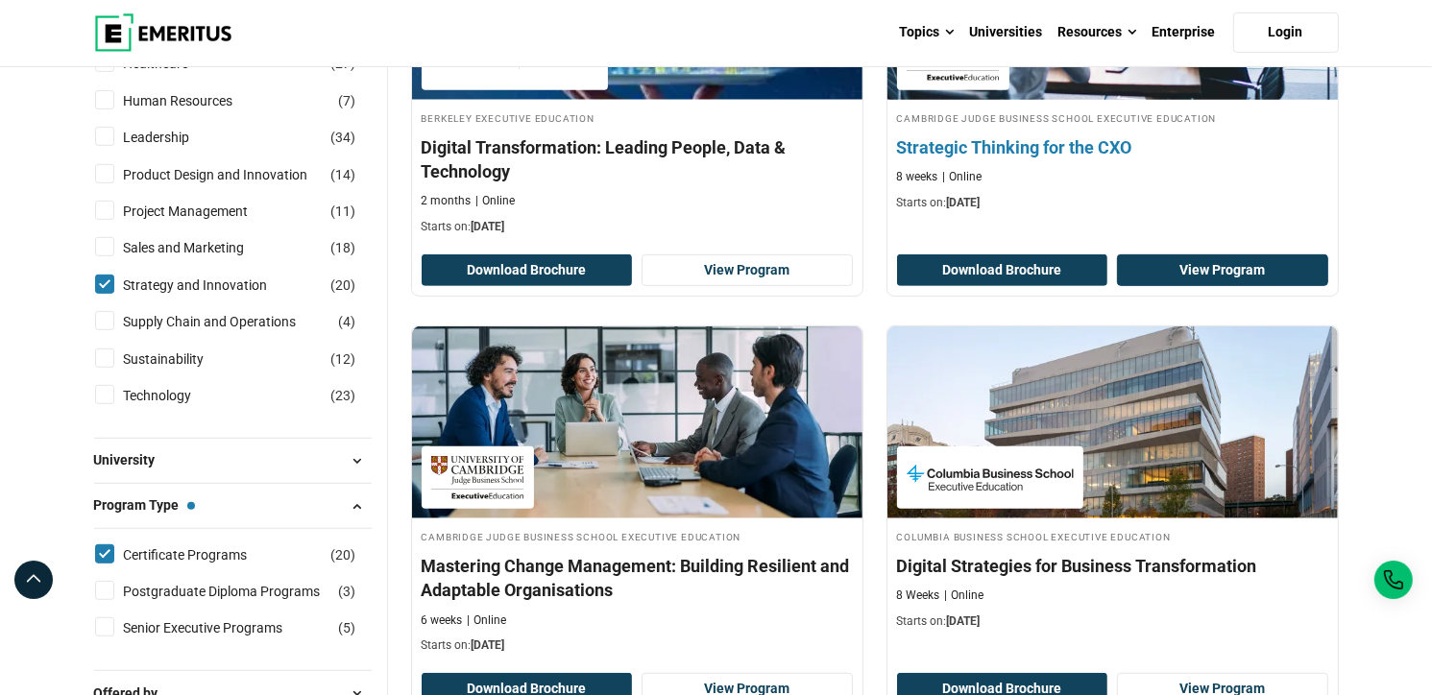
click at [1201, 267] on link "View Program" at bounding box center [1222, 271] width 211 height 33
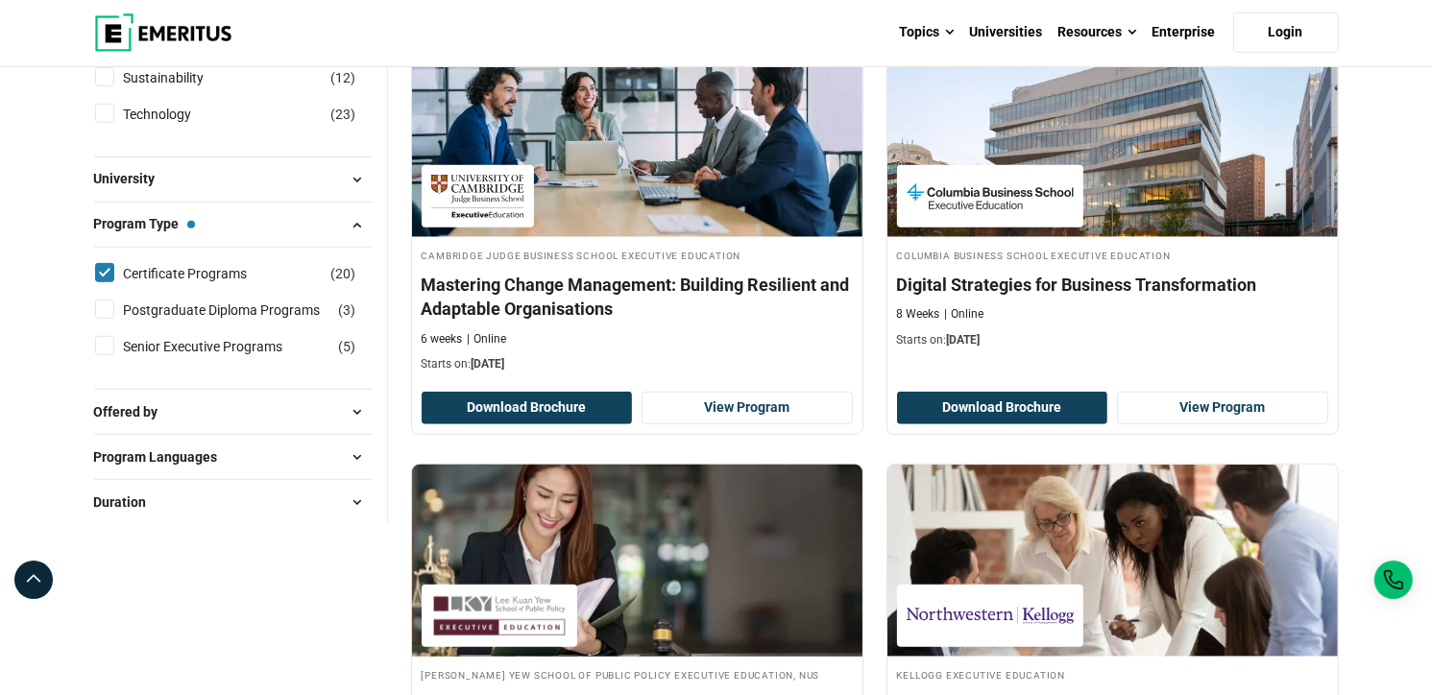
scroll to position [1152, 0]
